Goal: Navigation & Orientation: Find specific page/section

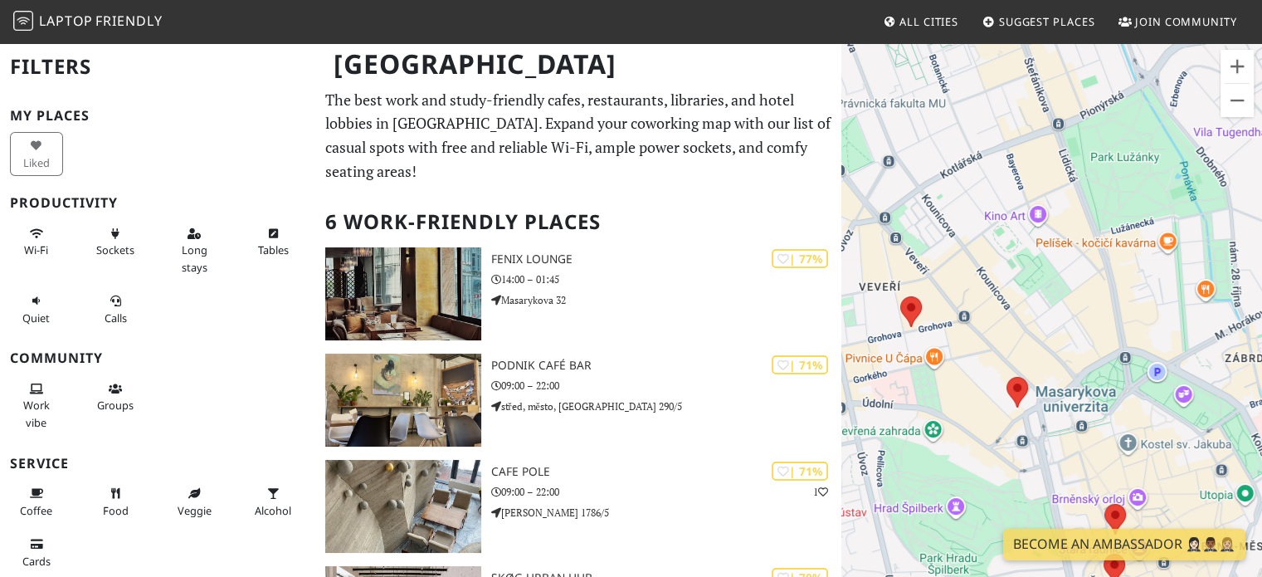
drag, startPoint x: 971, startPoint y: 235, endPoint x: 1022, endPoint y: 223, distance: 52.7
click at [1022, 223] on div at bounding box center [1051, 329] width 421 height 577
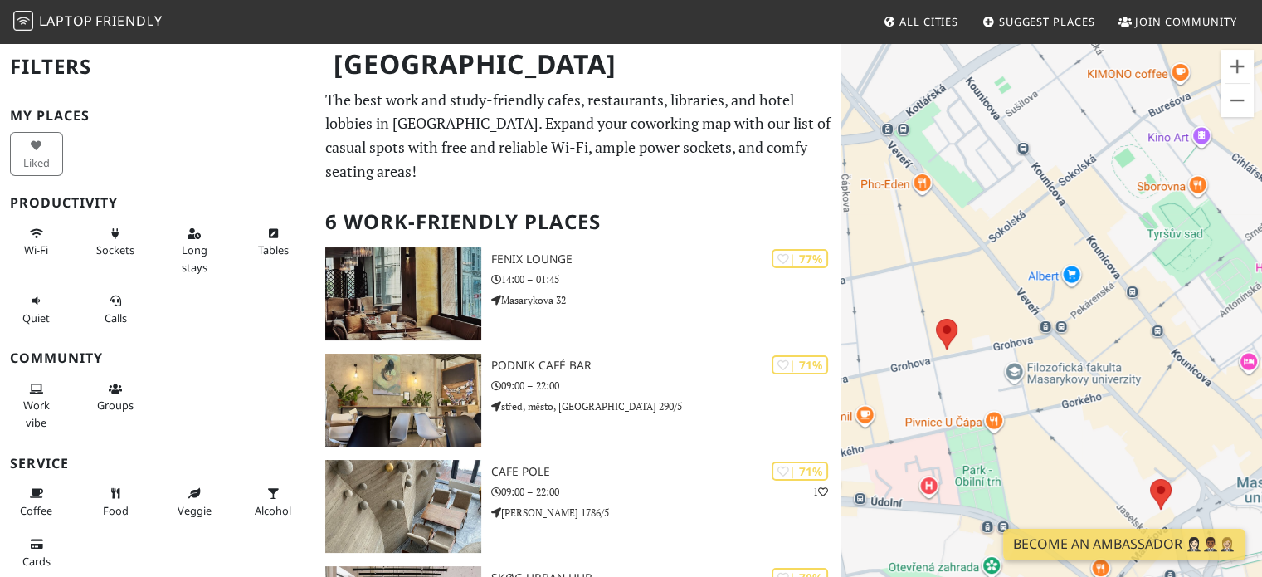
drag, startPoint x: 1024, startPoint y: 248, endPoint x: 1007, endPoint y: 235, distance: 21.2
click at [1079, 180] on div at bounding box center [1051, 329] width 421 height 577
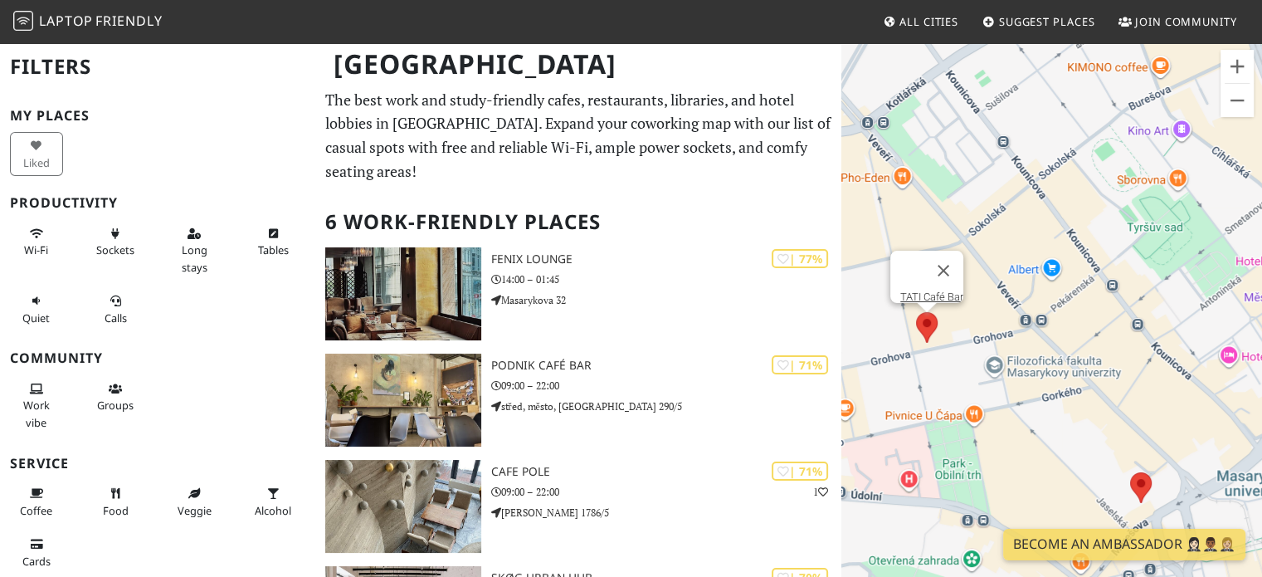
click at [916, 312] on area at bounding box center [916, 312] width 0 height 0
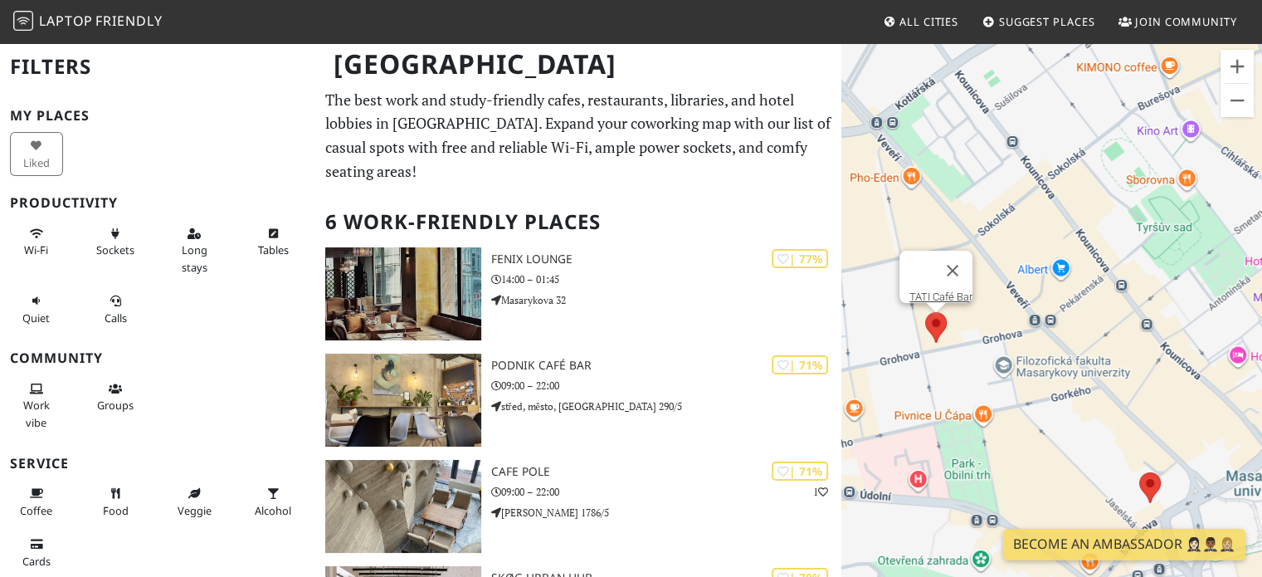
click at [929, 314] on div at bounding box center [936, 327] width 22 height 31
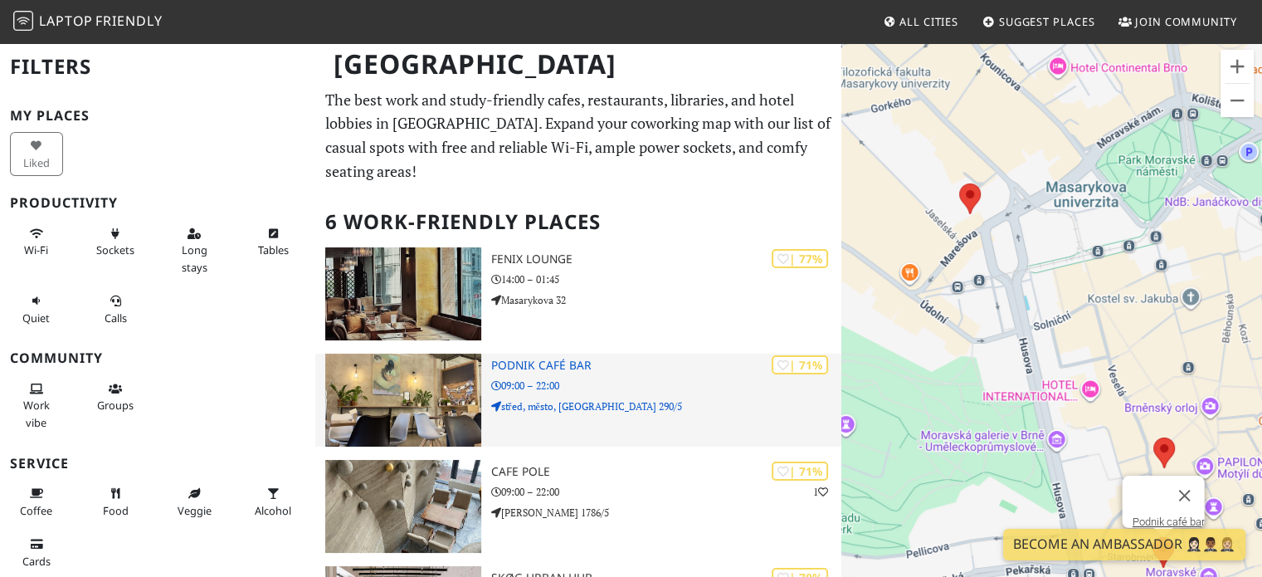
scroll to position [332, 0]
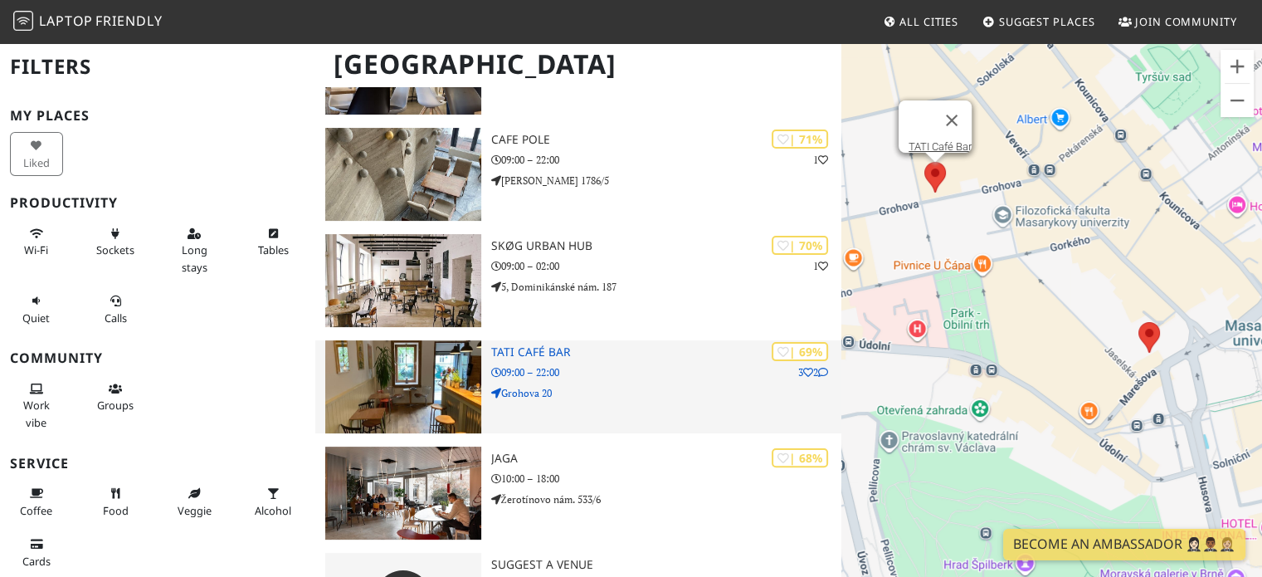
click at [599, 340] on div "| 69% 3 2 TATI Café Bar 09:00 – 22:00 Grohova 20" at bounding box center [666, 386] width 351 height 93
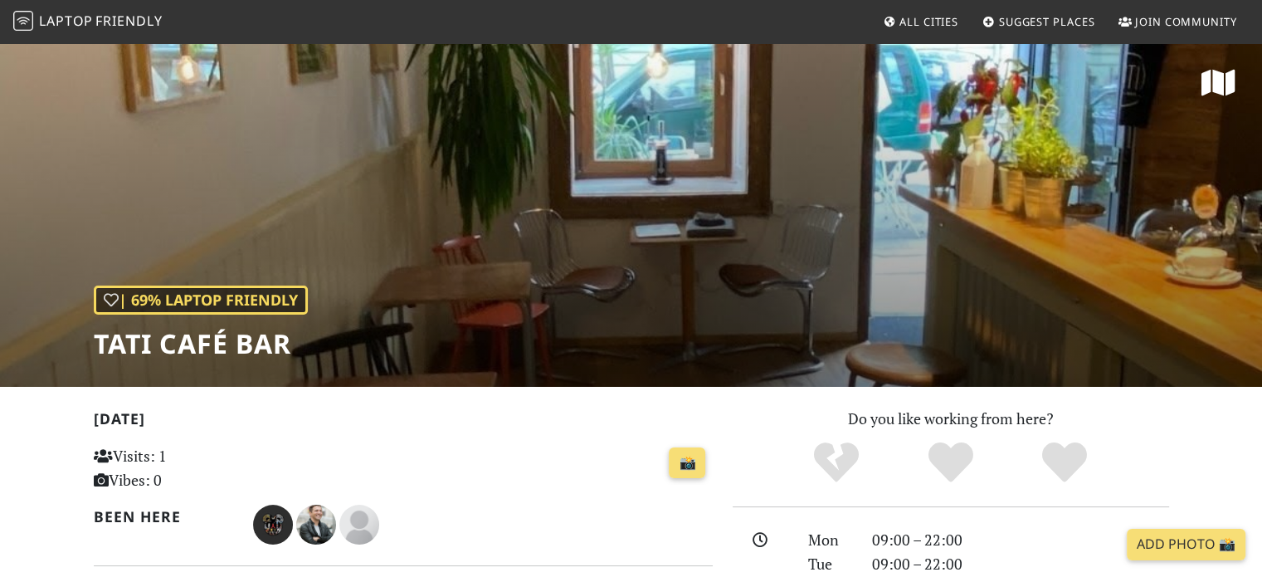
drag, startPoint x: 597, startPoint y: 328, endPoint x: 93, endPoint y: 41, distance: 579.9
drag, startPoint x: 93, startPoint y: 41, endPoint x: 0, endPoint y: 154, distance: 146.2
click at [0, 154] on div "| 69% Laptop Friendly TATI Café Bar" at bounding box center [631, 213] width 1262 height 345
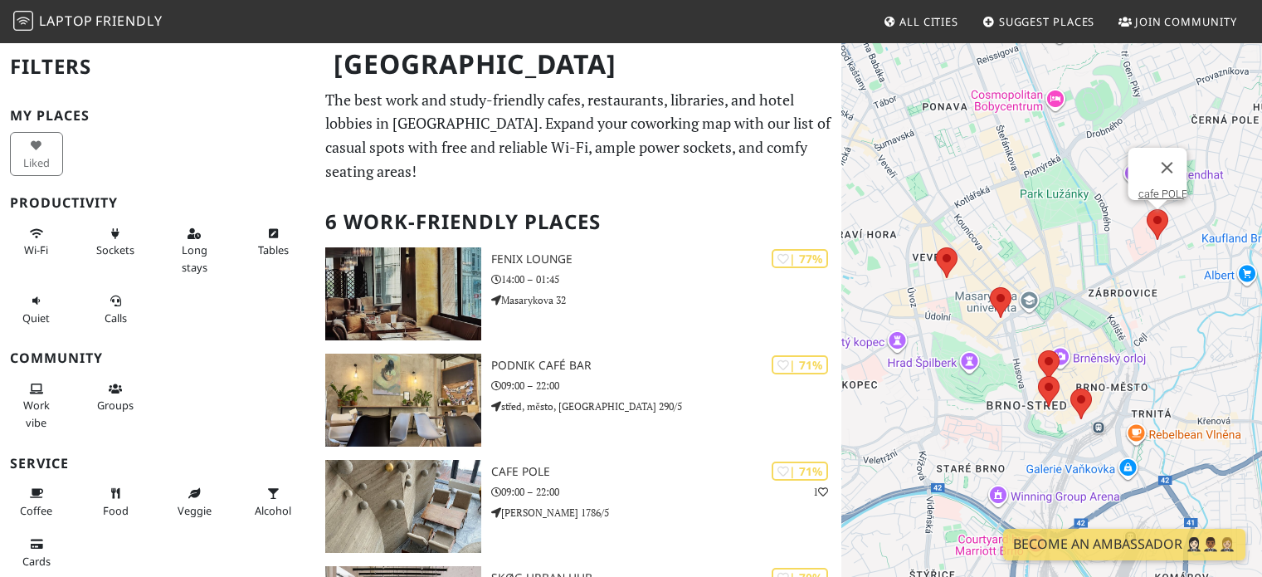
scroll to position [332, 0]
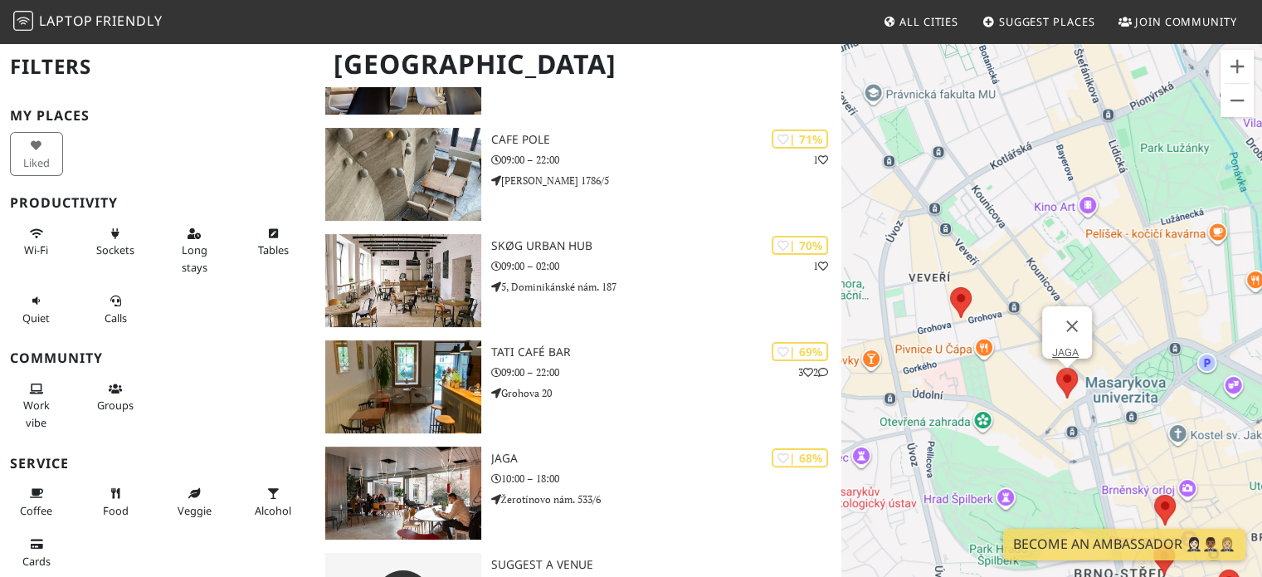
click at [1056, 368] on area at bounding box center [1056, 368] width 0 height 0
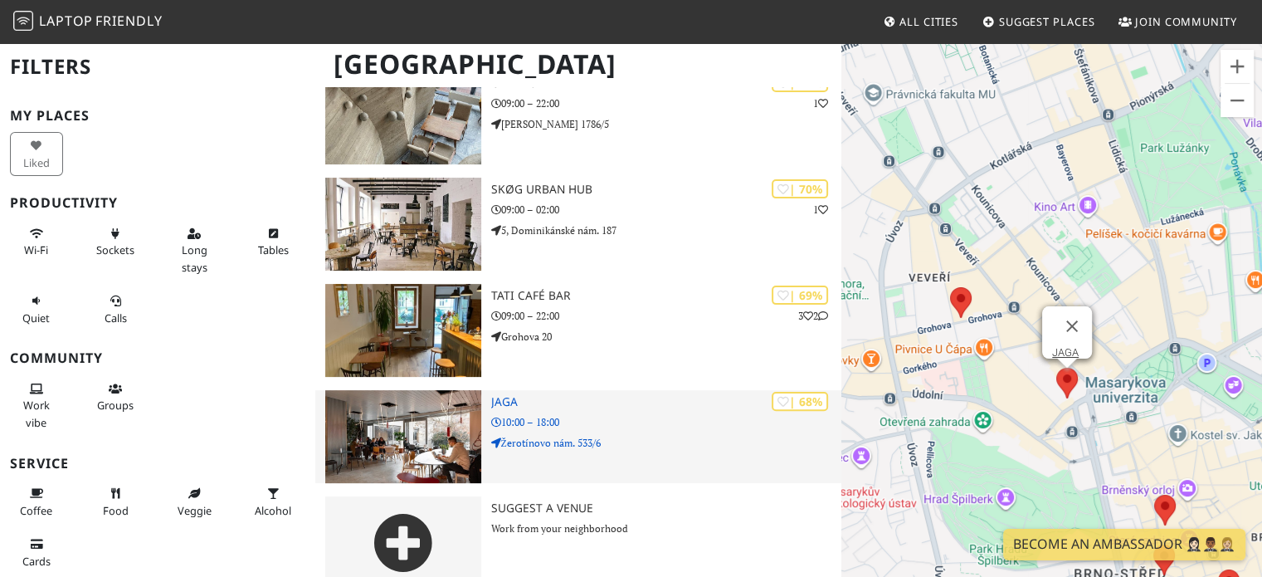
scroll to position [389, 0]
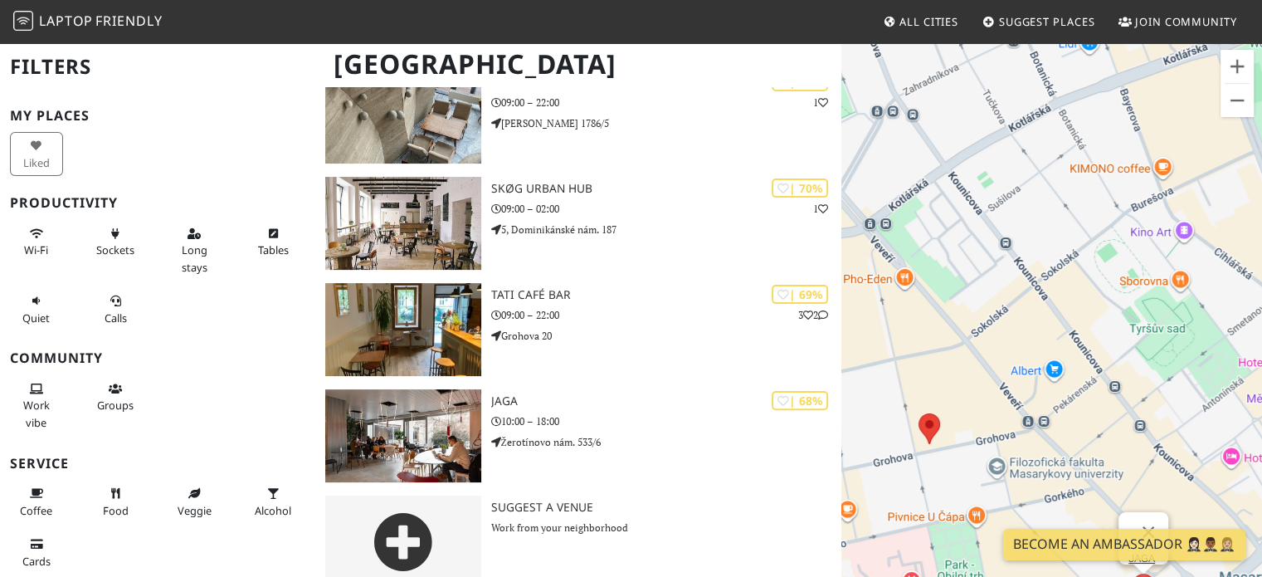
drag, startPoint x: 1032, startPoint y: 247, endPoint x: 1012, endPoint y: 248, distance: 19.9
click at [1012, 248] on div "JAGA" at bounding box center [1051, 329] width 421 height 577
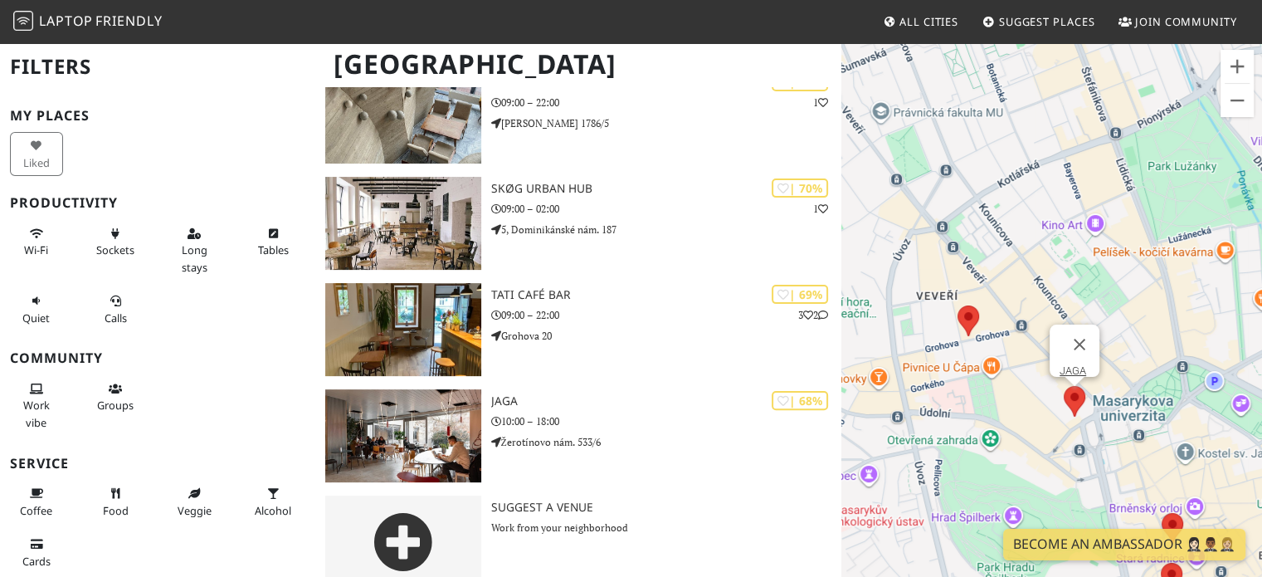
drag, startPoint x: 220, startPoint y: 343, endPoint x: 209, endPoint y: 334, distance: 14.1
click at [216, 341] on div "My Places Liked Productivity Wi-Fi Sockets Long stays Tables Quiet Calls Commun…" at bounding box center [157, 445] width 295 height 675
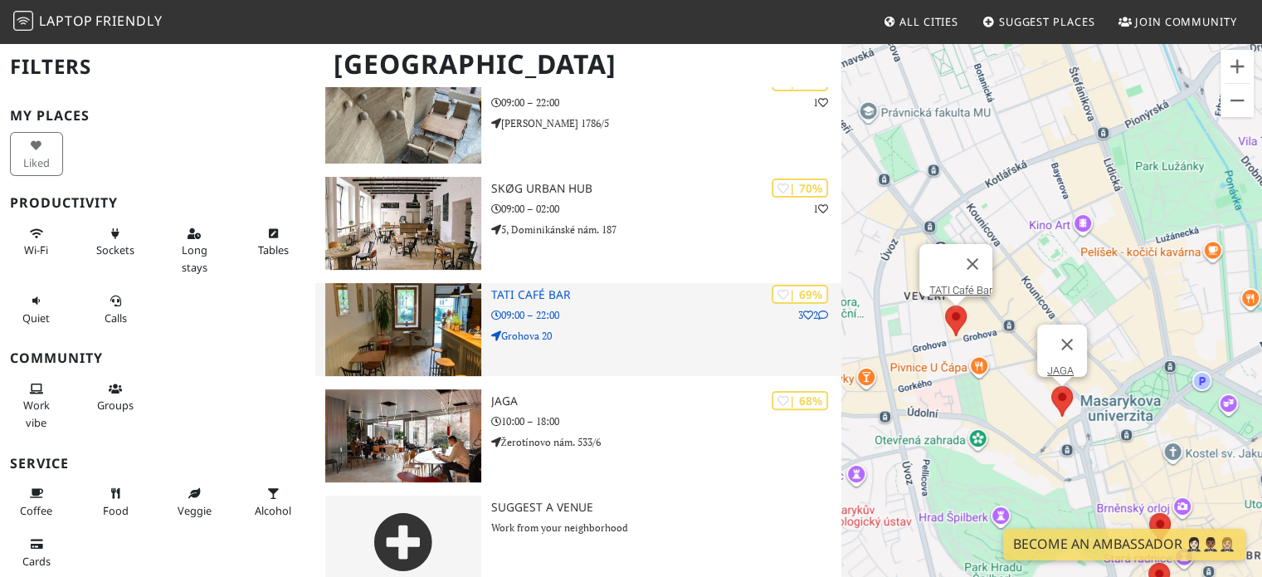
click at [672, 283] on div "| 69% 3 2 TATI Café Bar 09:00 – 22:00 Grohova 20" at bounding box center [666, 329] width 351 height 93
